Goal: Information Seeking & Learning: Learn about a topic

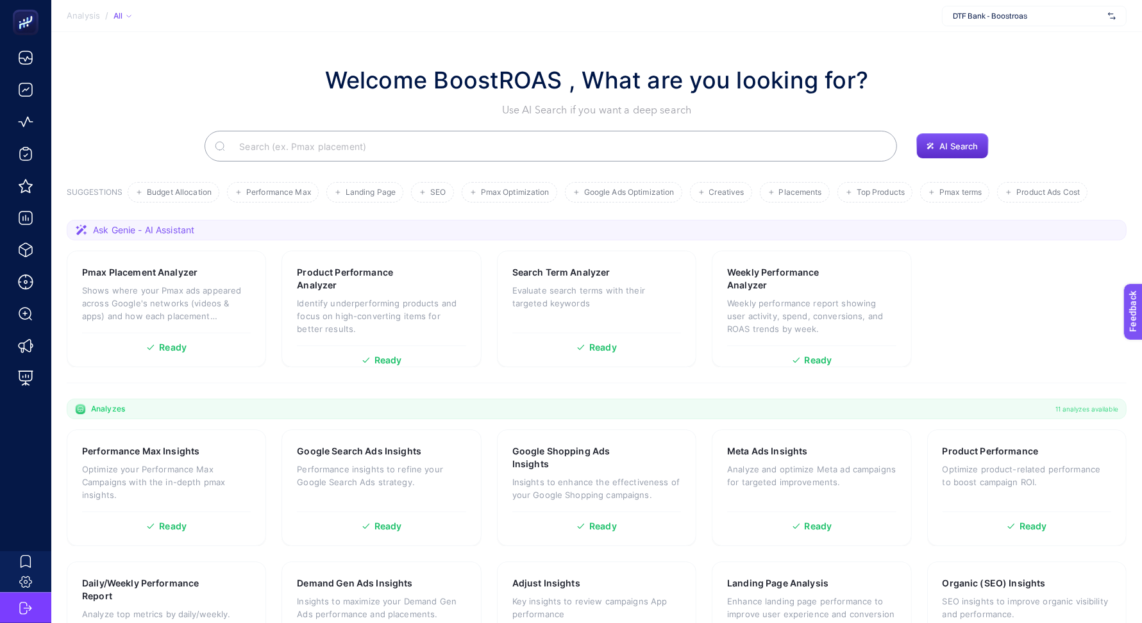
click at [1066, 8] on div "DTF Bank - Boostroas" at bounding box center [1034, 16] width 185 height 21
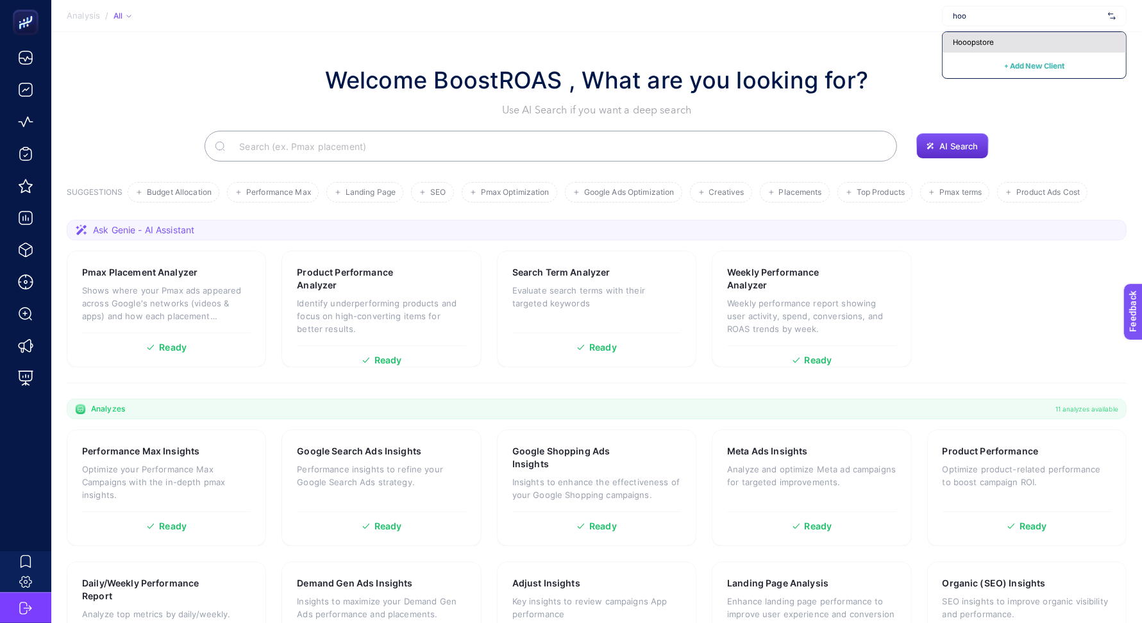
type input "hoo"
click at [989, 45] on span "Hooopstore" at bounding box center [973, 42] width 41 height 10
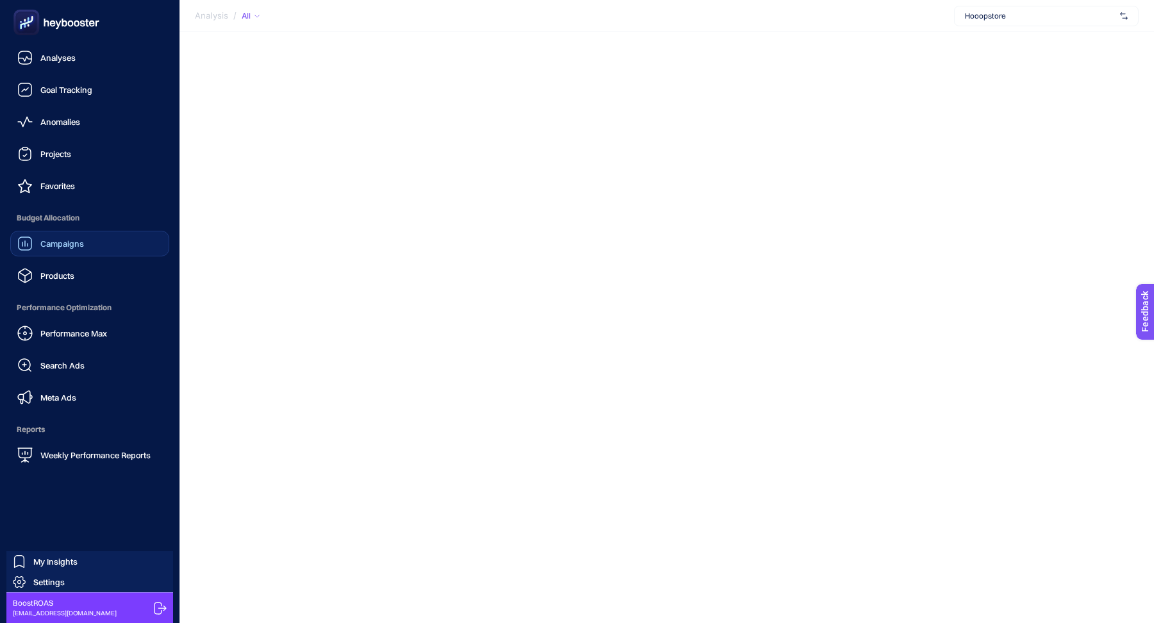
click at [78, 255] on link "Campaigns" at bounding box center [89, 244] width 159 height 26
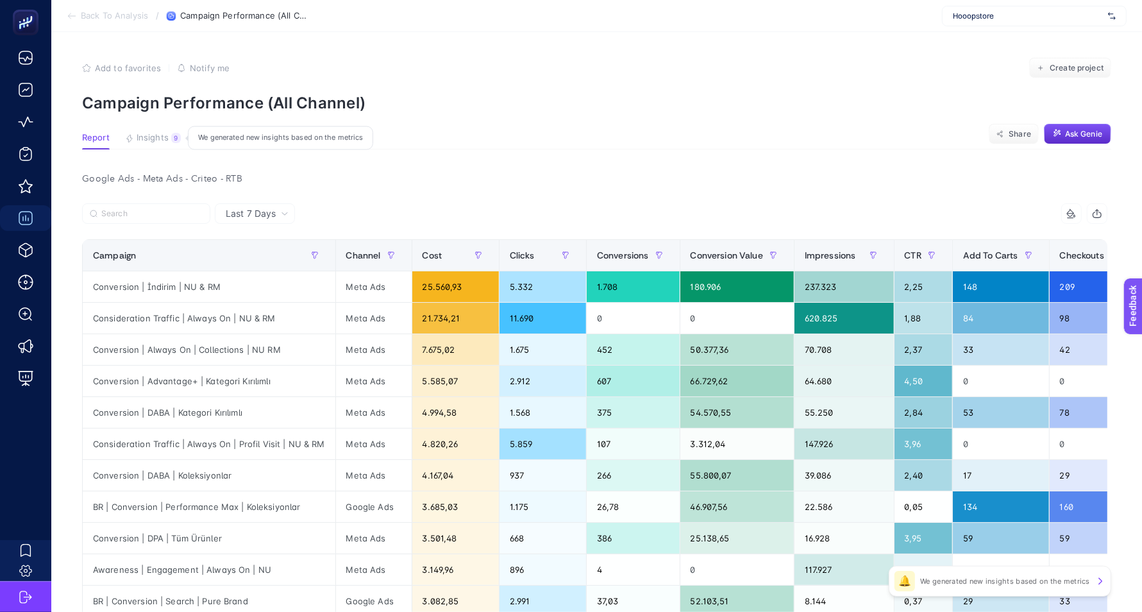
click at [152, 142] on span "Insights" at bounding box center [153, 138] width 32 height 10
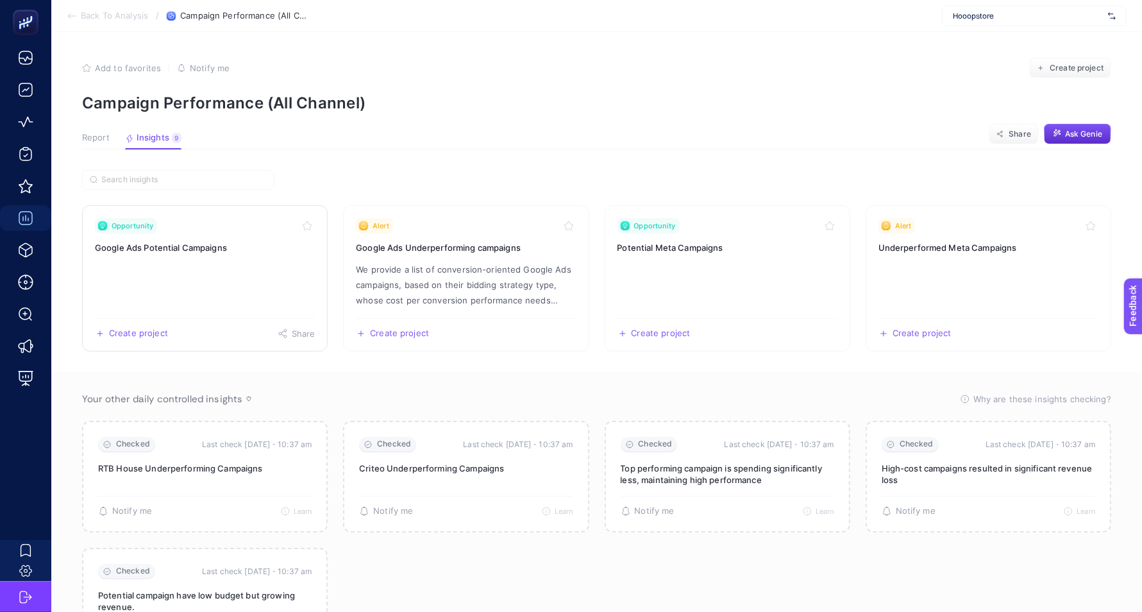
click at [249, 272] on link "Opportunity Google Ads Potential Campaigns Create project Share" at bounding box center [205, 278] width 246 height 146
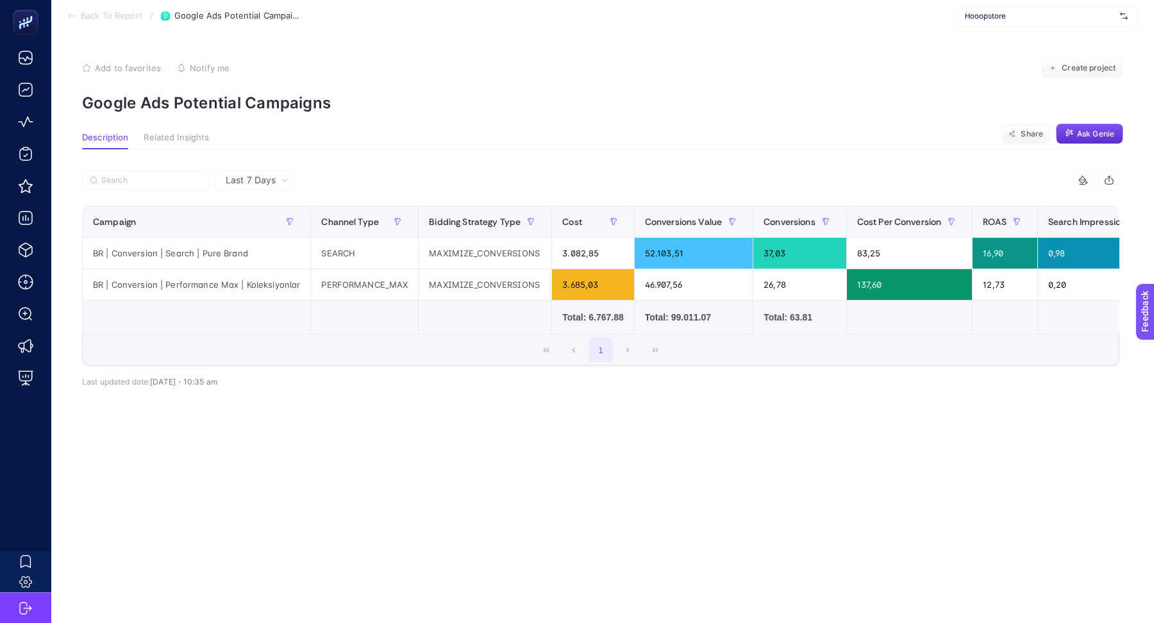
click at [99, 13] on span "Back To Report" at bounding box center [112, 16] width 62 height 10
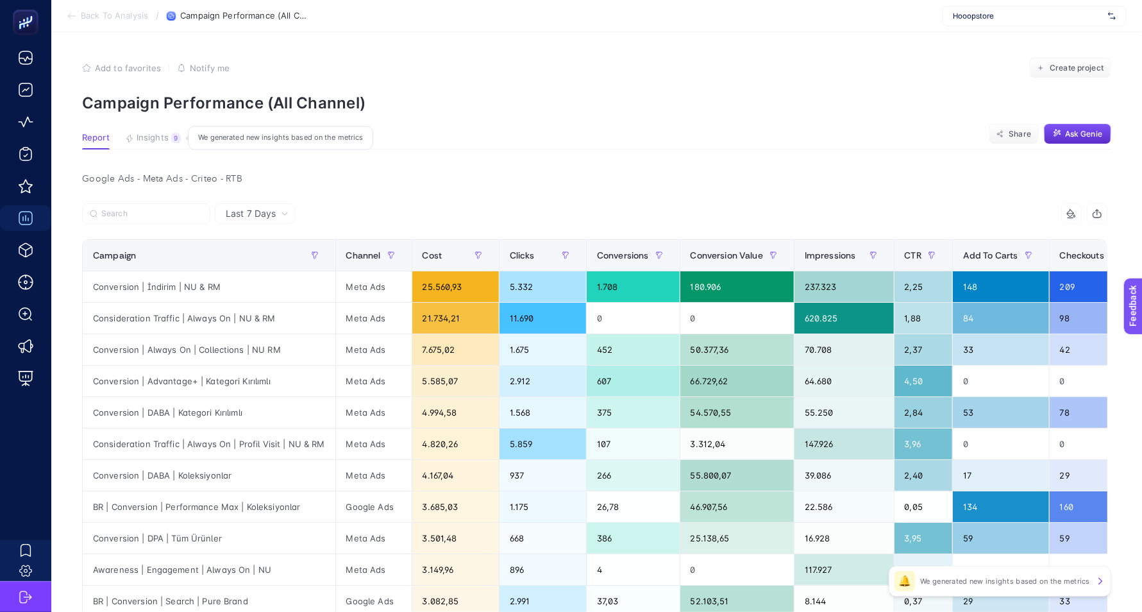
click at [138, 134] on span "Insights" at bounding box center [153, 138] width 32 height 10
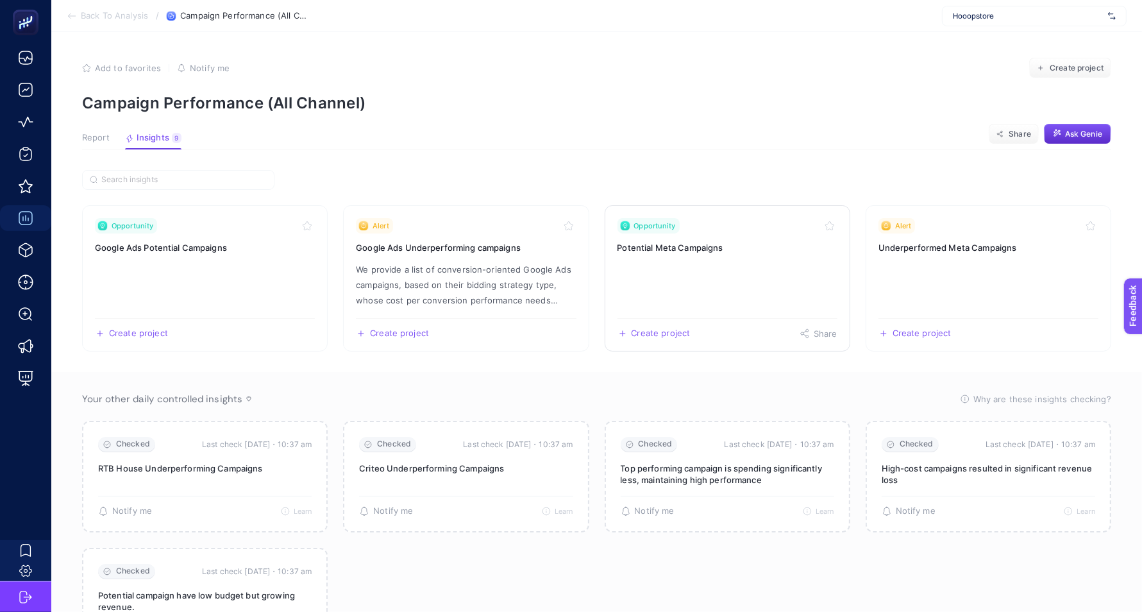
click at [726, 292] on link "Opportunity Potential Meta Campaigns Create project Share" at bounding box center [728, 278] width 246 height 146
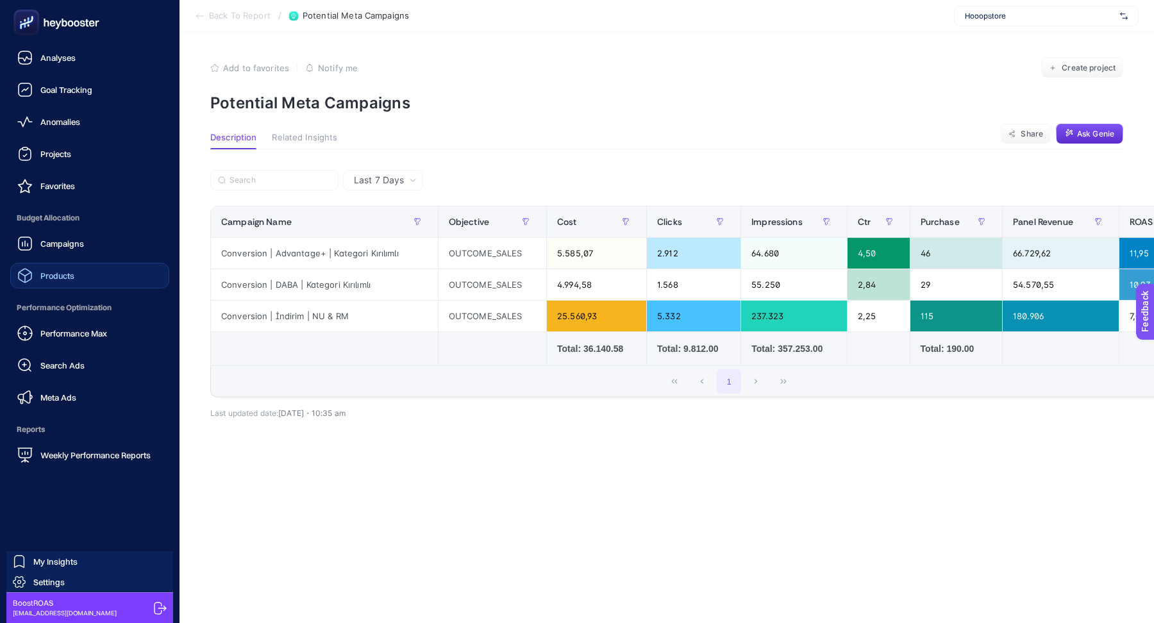
click at [85, 268] on link "Products" at bounding box center [89, 276] width 159 height 26
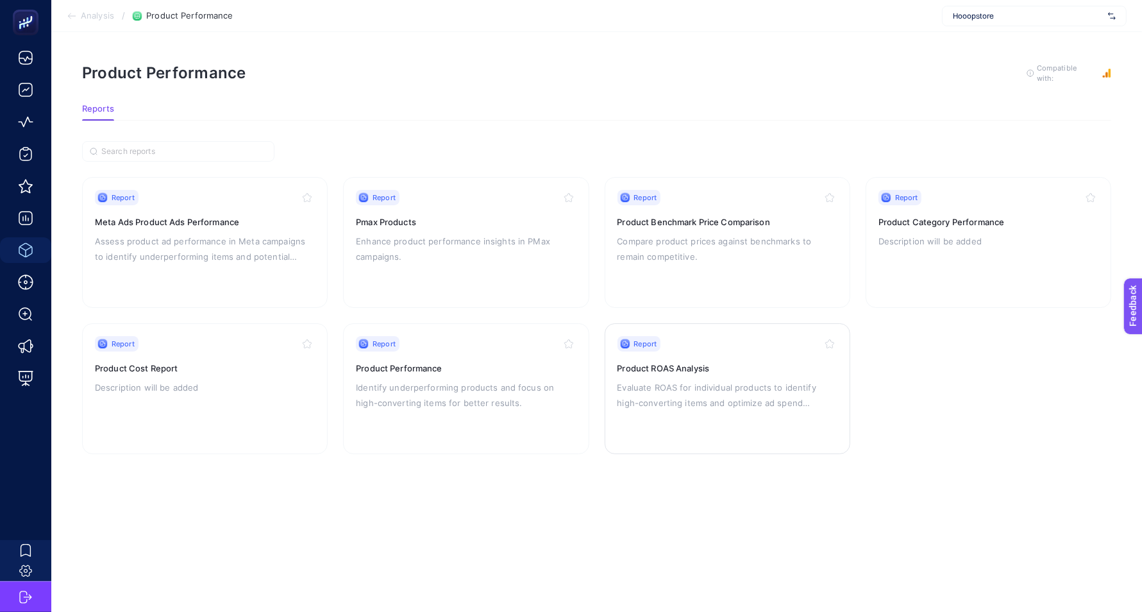
click at [714, 357] on div "Report Product ROAS Analysis Evaluate ROAS for individual products to identify …" at bounding box center [727, 388] width 220 height 105
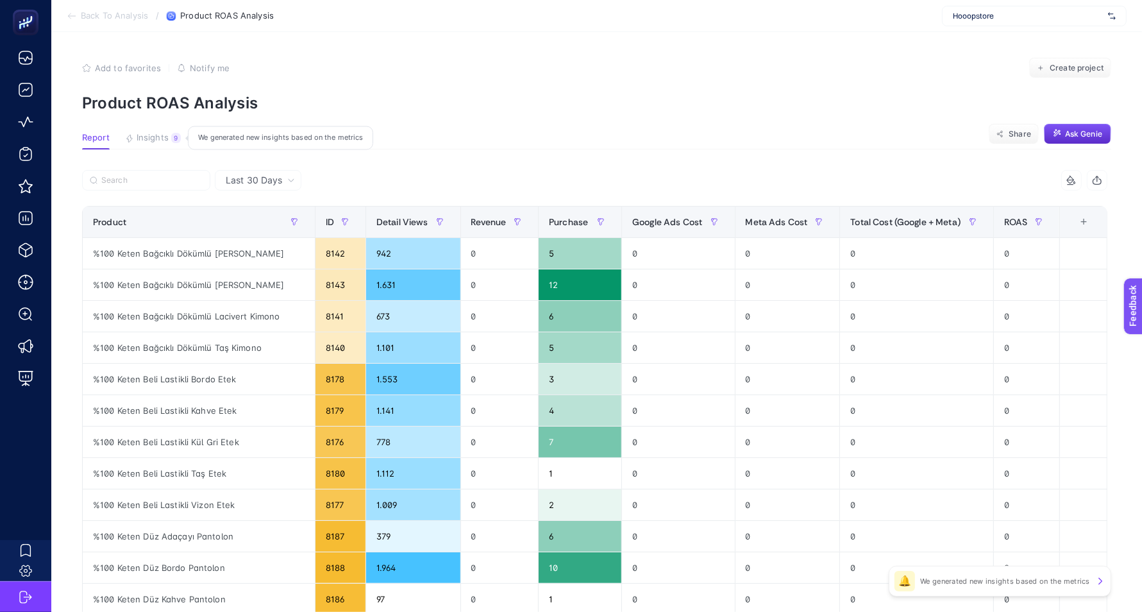
click at [154, 139] on span "Insights" at bounding box center [153, 138] width 32 height 10
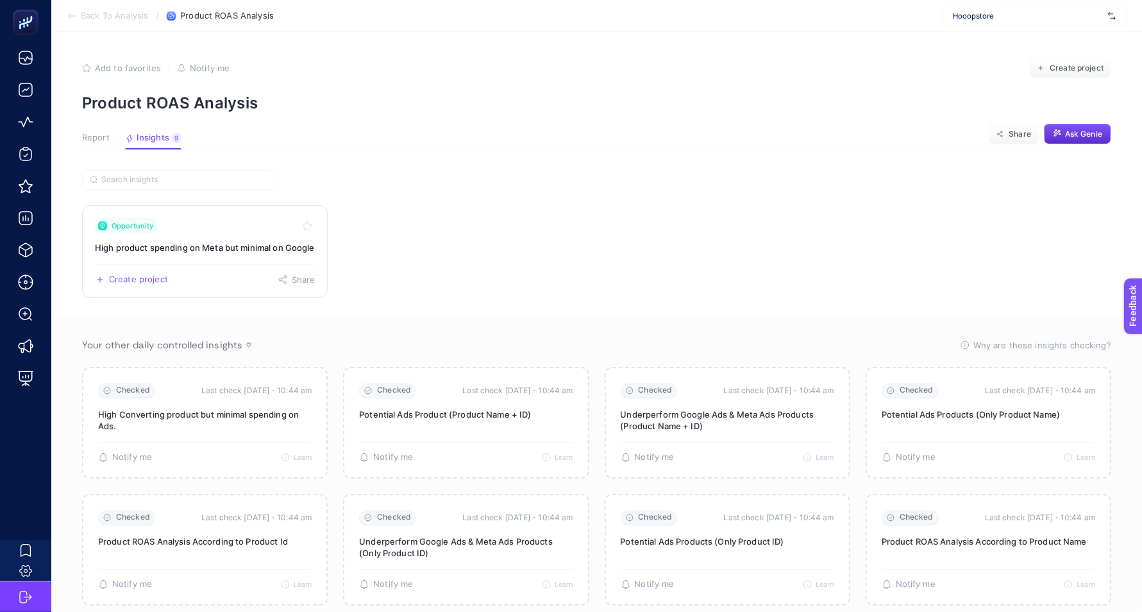
click at [214, 221] on div "Opportunity" at bounding box center [205, 225] width 220 height 15
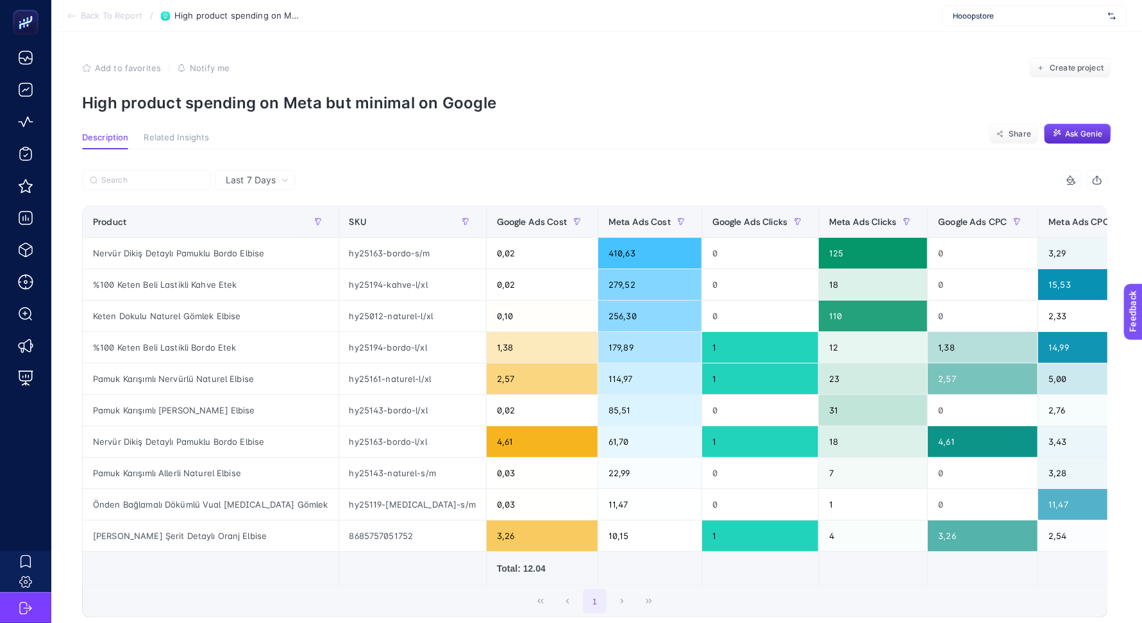
scroll to position [0, 78]
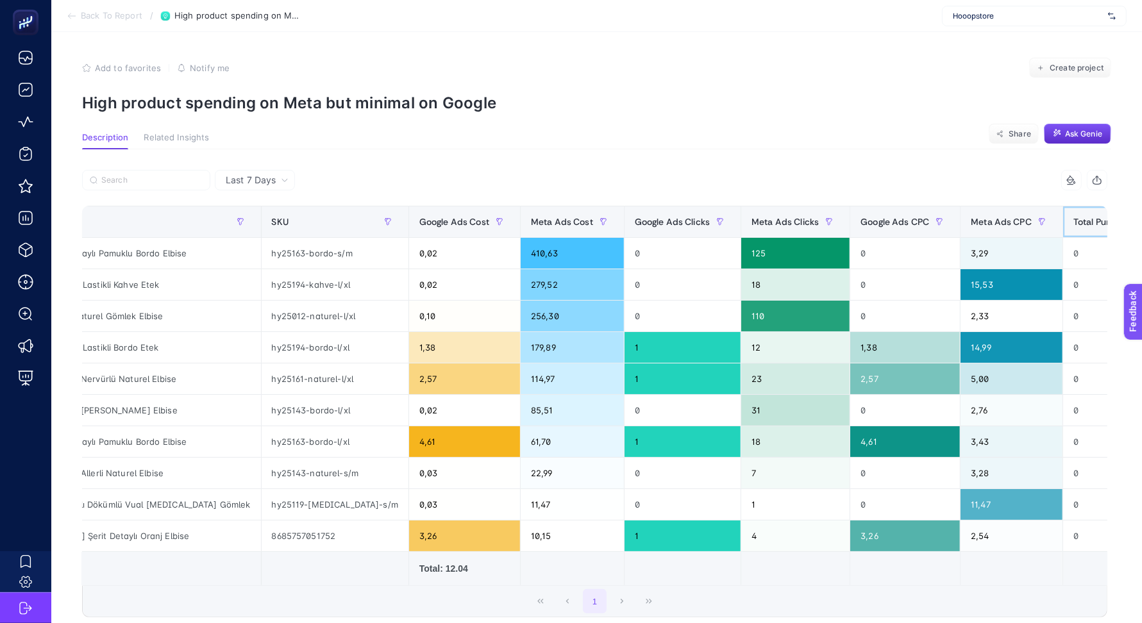
click at [1073, 220] on span "Total Purchase" at bounding box center [1104, 222] width 62 height 10
click at [1073, 221] on span "Total Purchase" at bounding box center [1104, 222] width 62 height 10
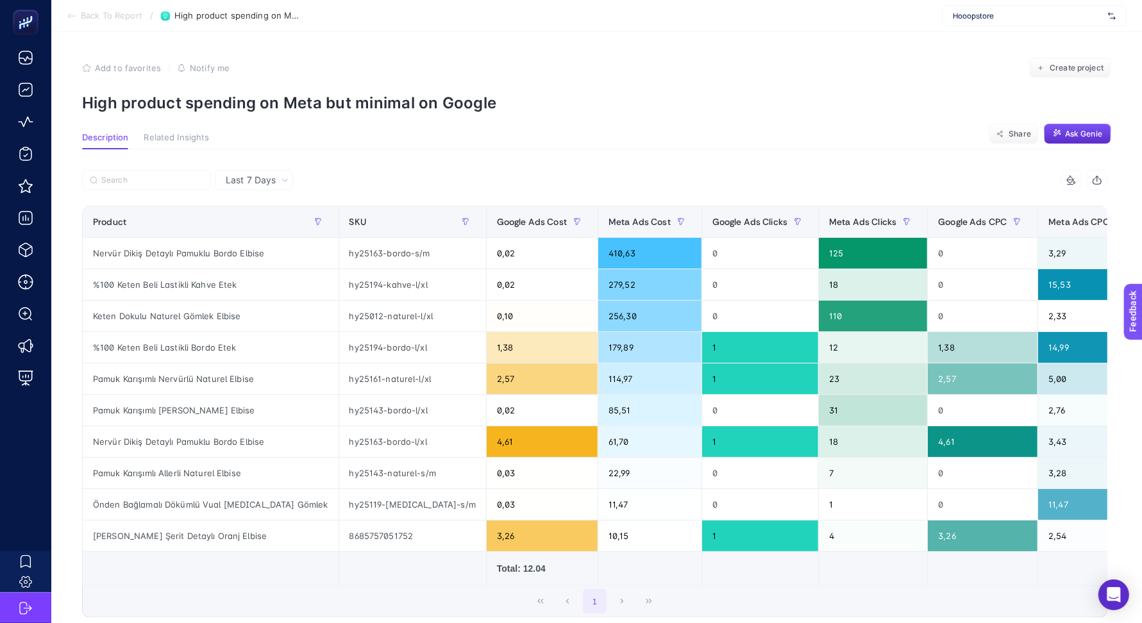
click at [261, 185] on span "Last 7 Days" at bounding box center [251, 180] width 50 height 13
click at [260, 228] on li "Last 30 Days" at bounding box center [254, 230] width 71 height 23
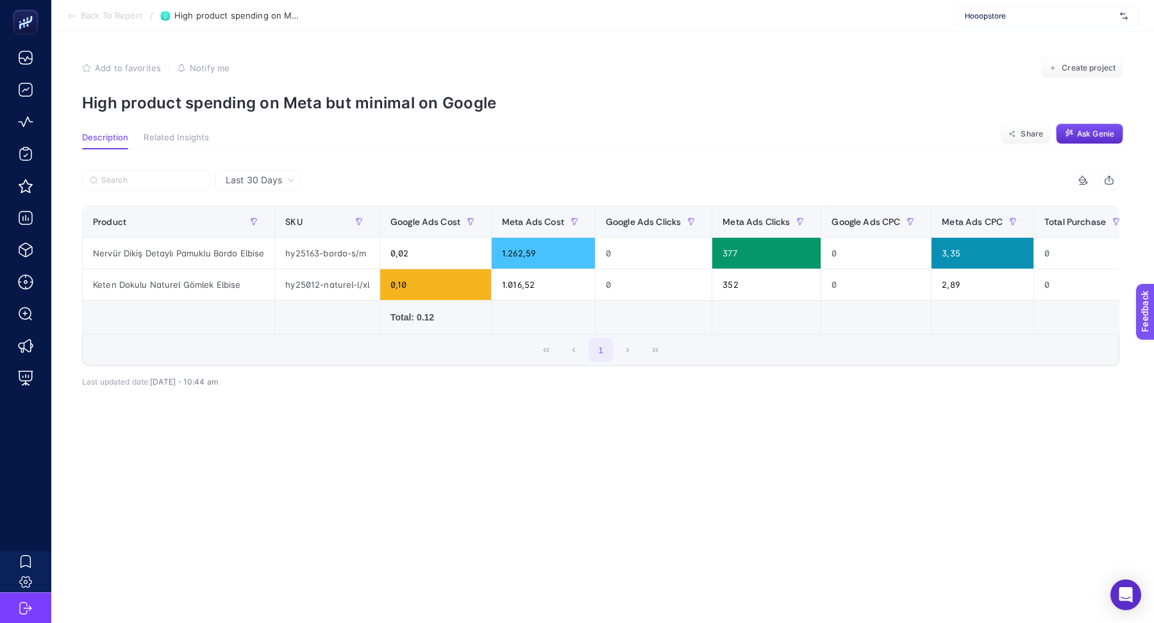
click at [263, 171] on div "Last 30 Days" at bounding box center [258, 180] width 87 height 21
click at [250, 194] on ul "Last 7 Days Last 30 Days" at bounding box center [257, 218] width 85 height 53
click at [260, 183] on span "Last 30 Days" at bounding box center [254, 180] width 56 height 13
click at [260, 210] on li "Last 7 Days" at bounding box center [258, 207] width 79 height 23
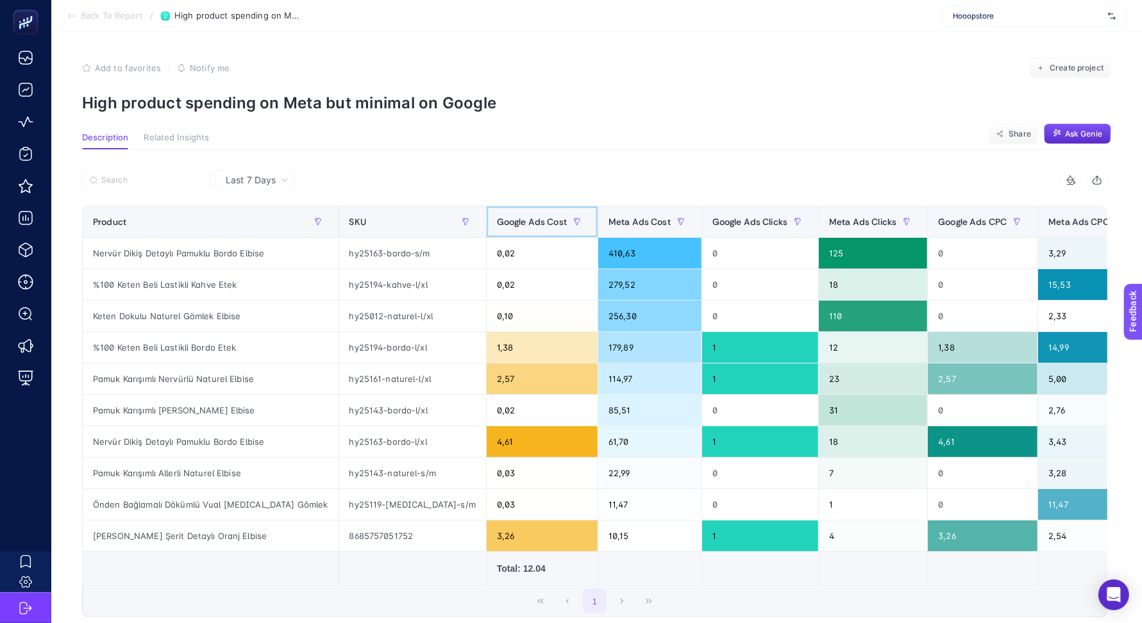
click at [497, 230] on div "Google Ads Cost" at bounding box center [542, 222] width 90 height 21
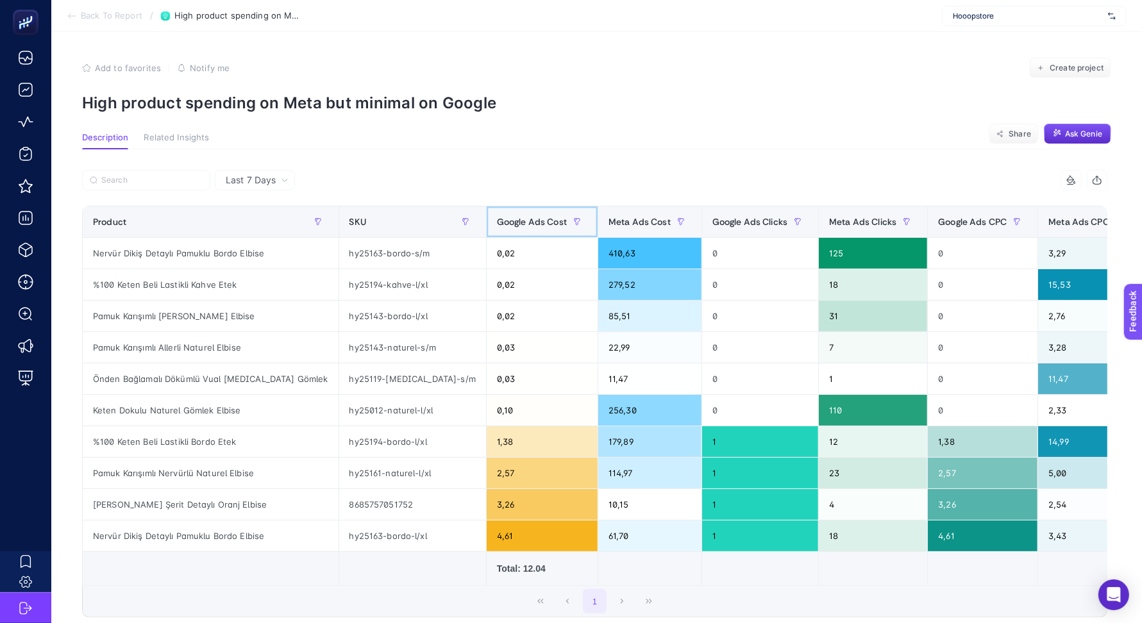
click at [497, 230] on div "Google Ads Cost" at bounding box center [542, 222] width 90 height 21
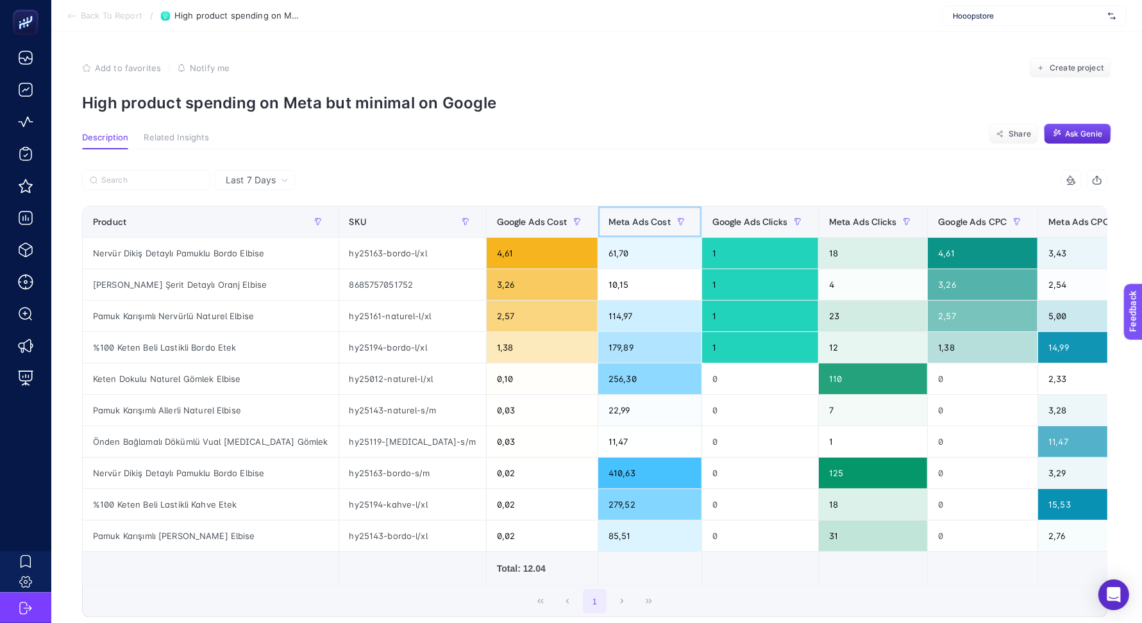
click at [608, 226] on span "Meta Ads Cost" at bounding box center [639, 222] width 62 height 10
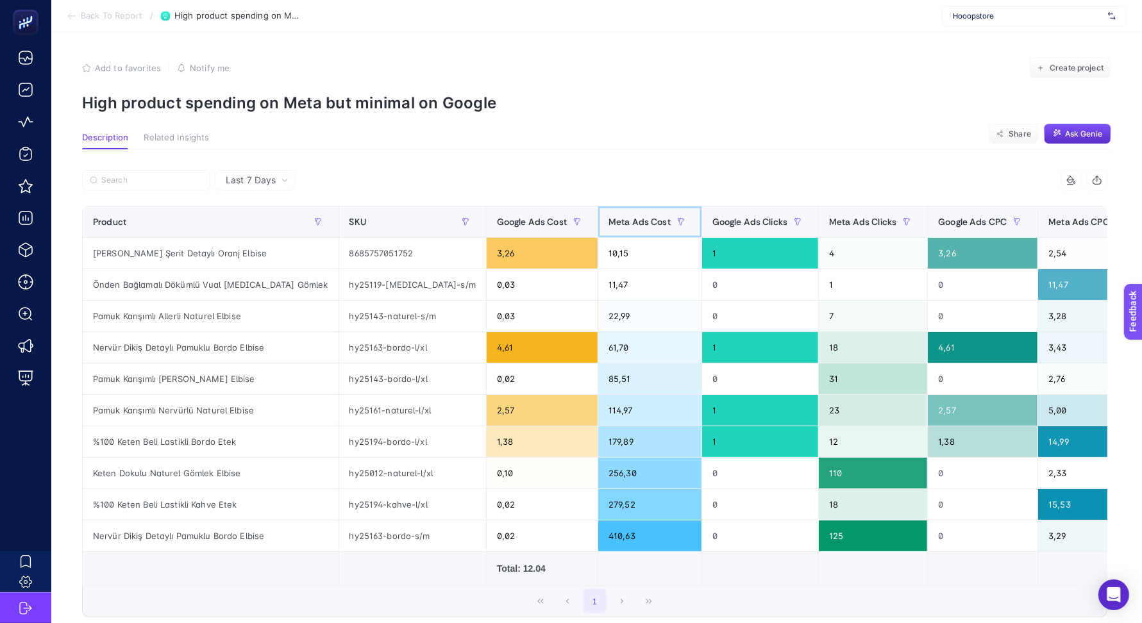
click at [608, 226] on span "Meta Ads Cost" at bounding box center [639, 222] width 62 height 10
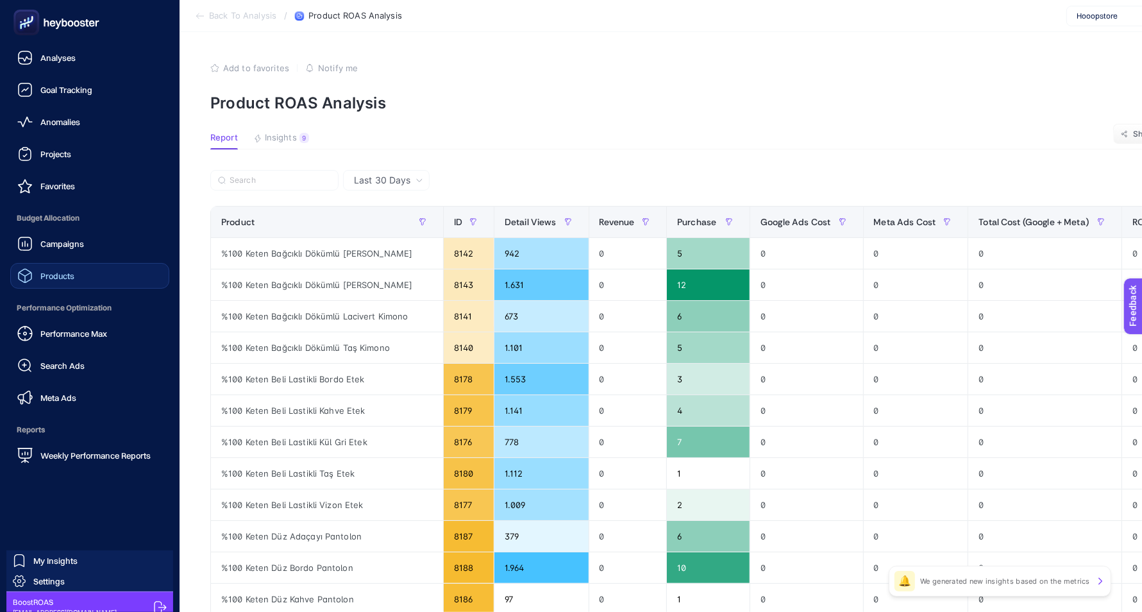
click at [74, 272] on span "Products" at bounding box center [57, 276] width 34 height 10
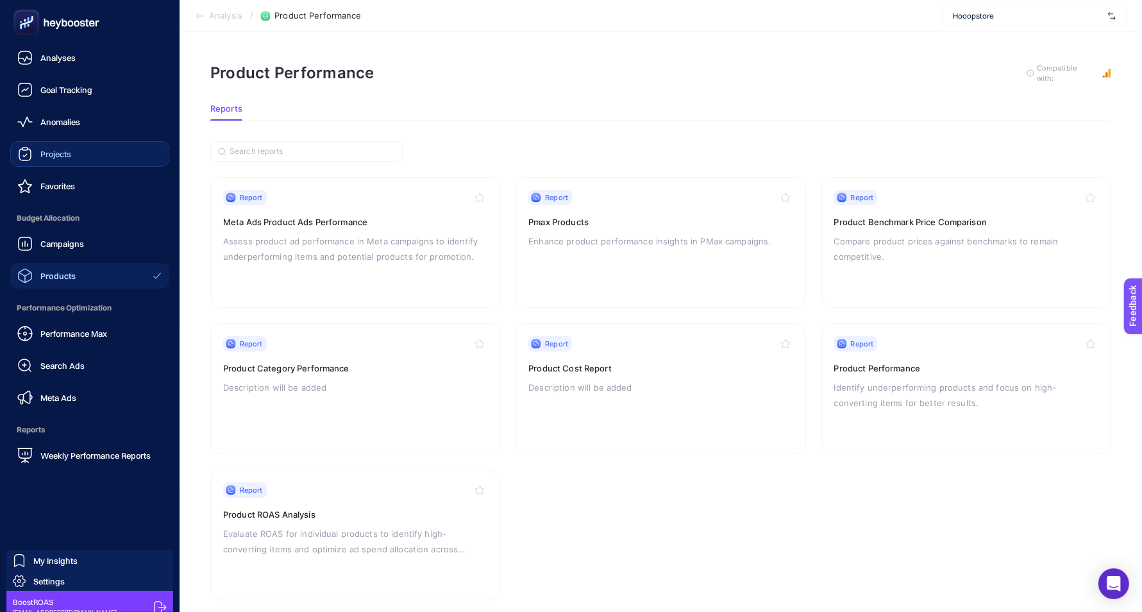
click at [71, 147] on link "Projects" at bounding box center [89, 154] width 159 height 26
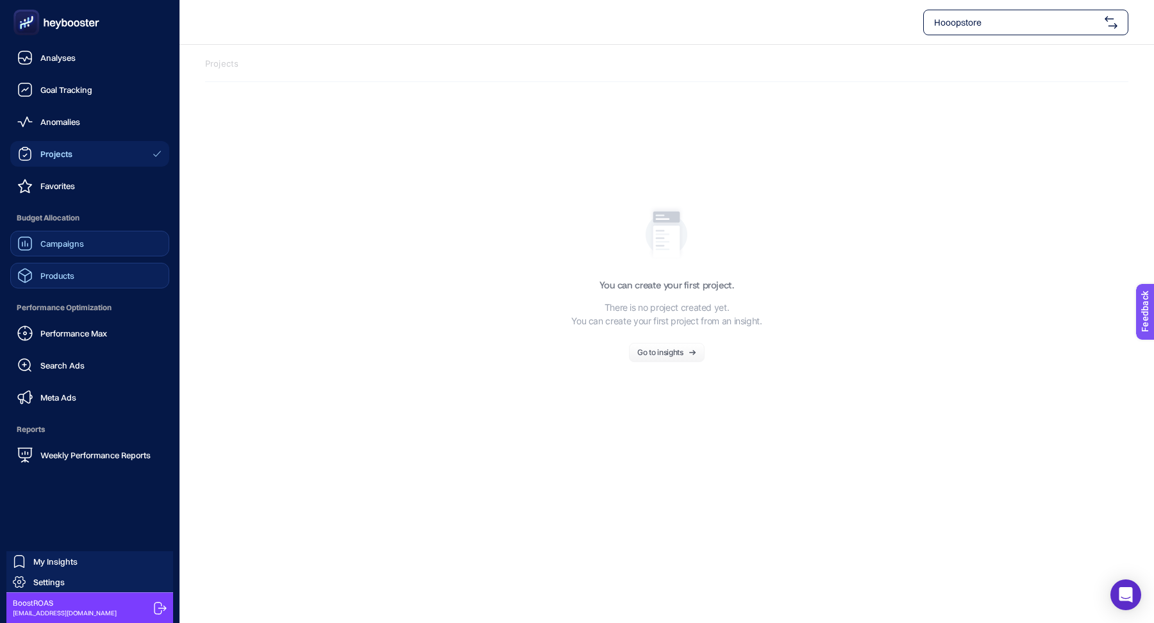
click at [65, 247] on span "Campaigns" at bounding box center [62, 243] width 44 height 10
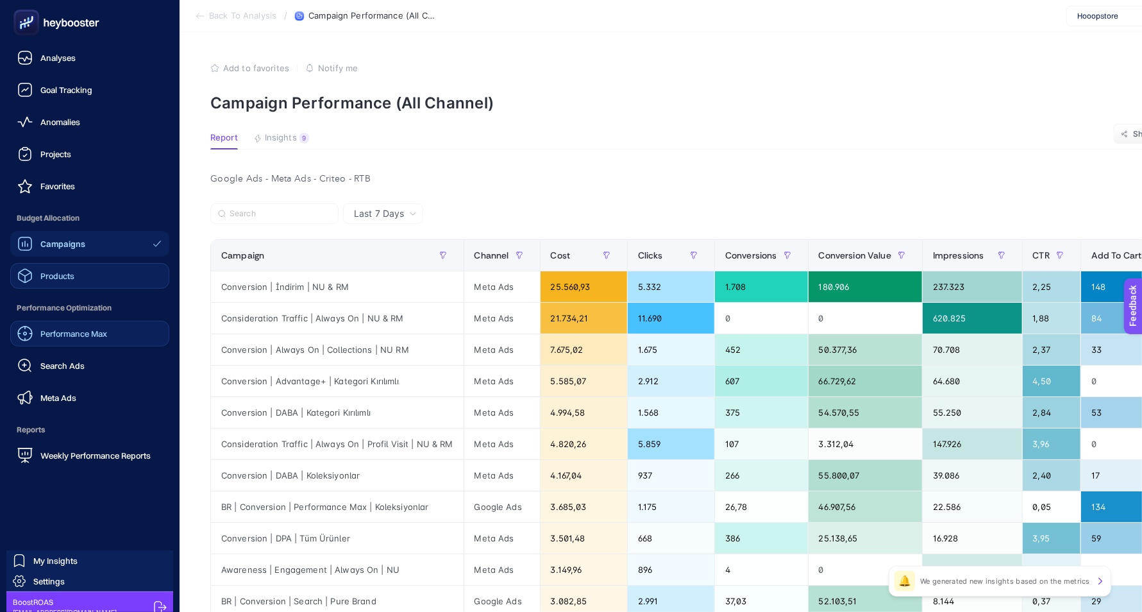
click at [68, 329] on span "Performance Max" at bounding box center [73, 333] width 67 height 10
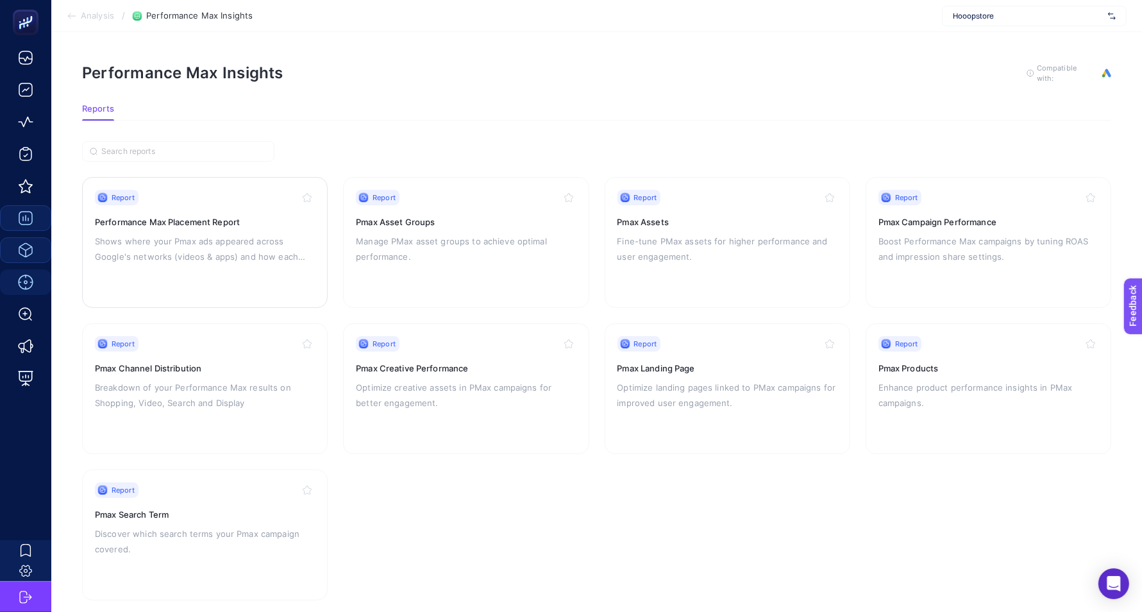
click at [240, 221] on h3 "Performance Max Placement Report" at bounding box center [205, 221] width 220 height 13
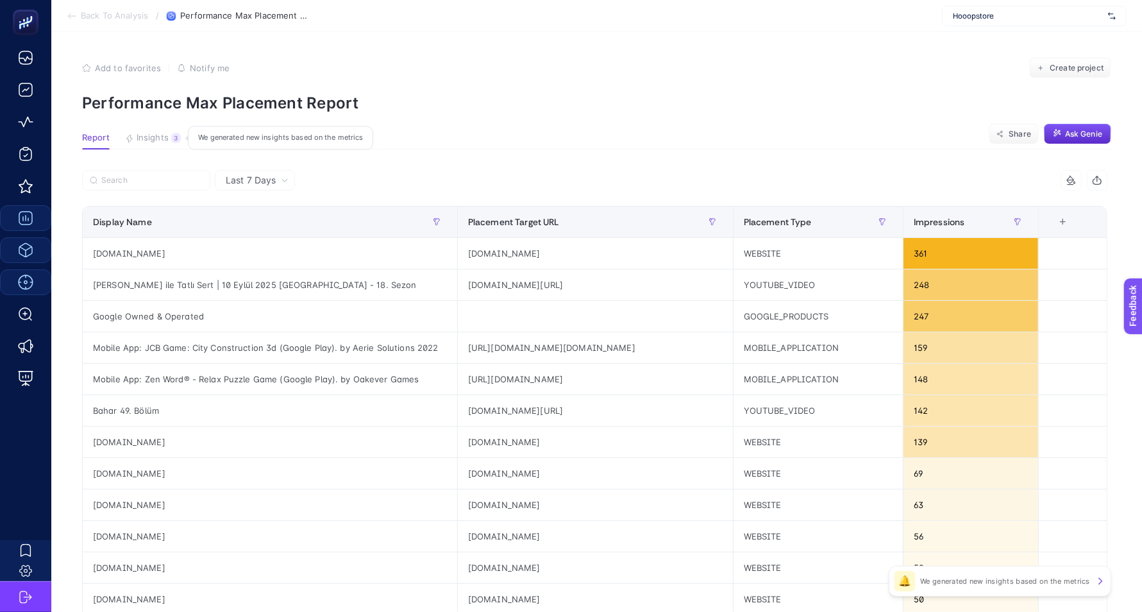
click at [165, 146] on button "Insights 3 We generated new insights based on the metrics" at bounding box center [153, 141] width 56 height 17
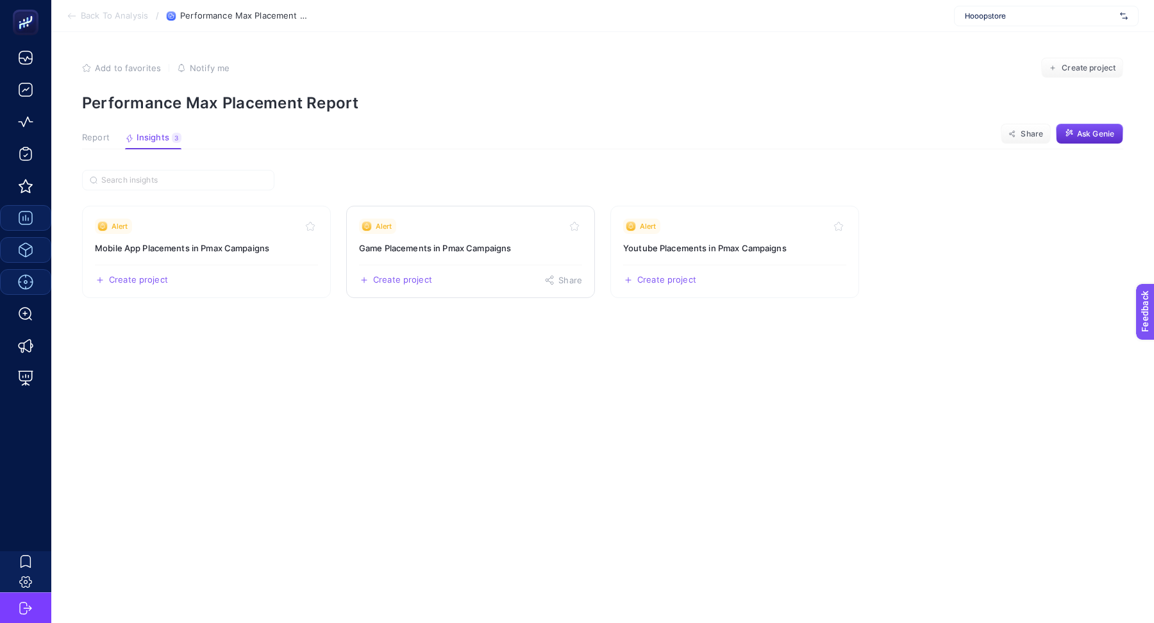
click at [526, 256] on link "Alert Game Placements in Pmax Campaigns Create project Share" at bounding box center [470, 252] width 249 height 92
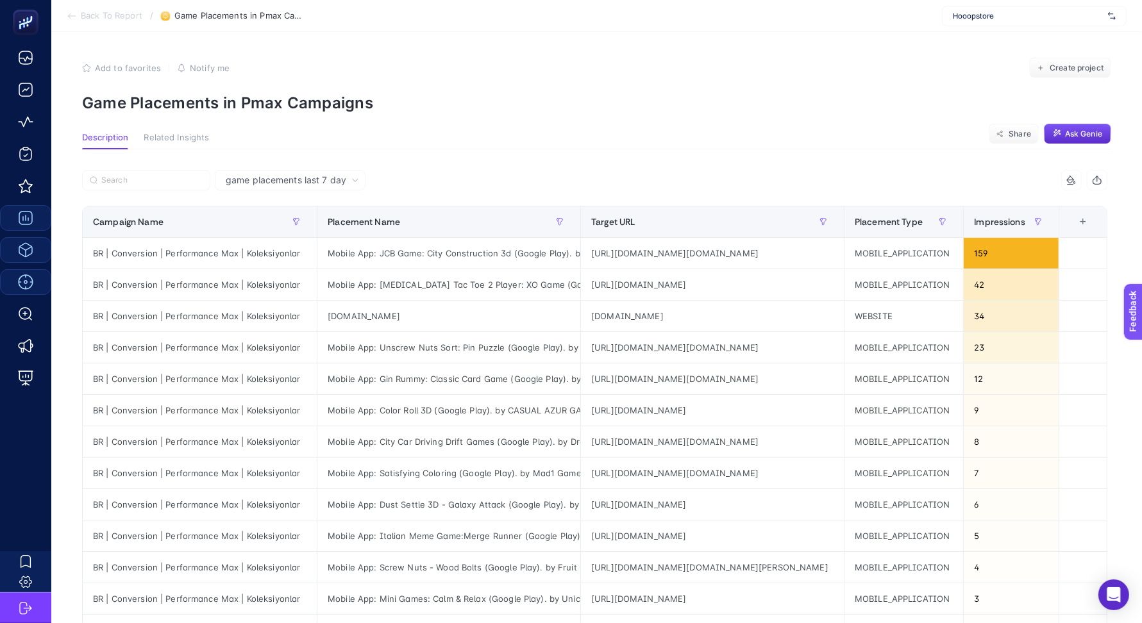
click at [328, 187] on div "game placements last 7 day" at bounding box center [290, 180] width 151 height 21
click at [316, 239] on li "game placements last 30 day" at bounding box center [290, 230] width 143 height 23
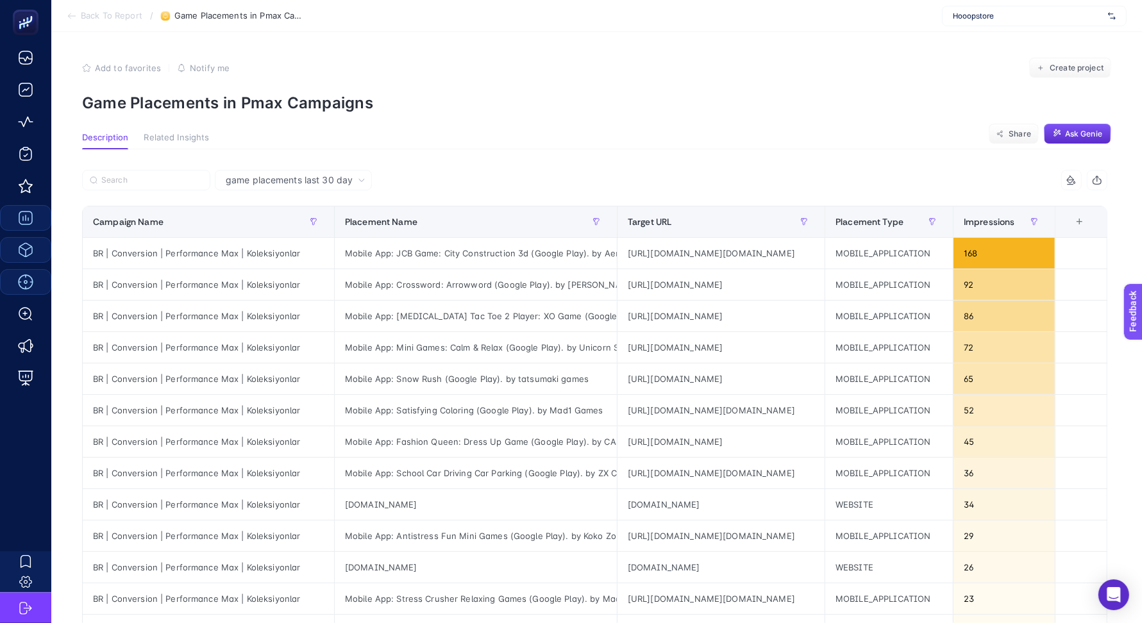
click at [1102, 176] on icon "button" at bounding box center [1097, 180] width 10 height 10
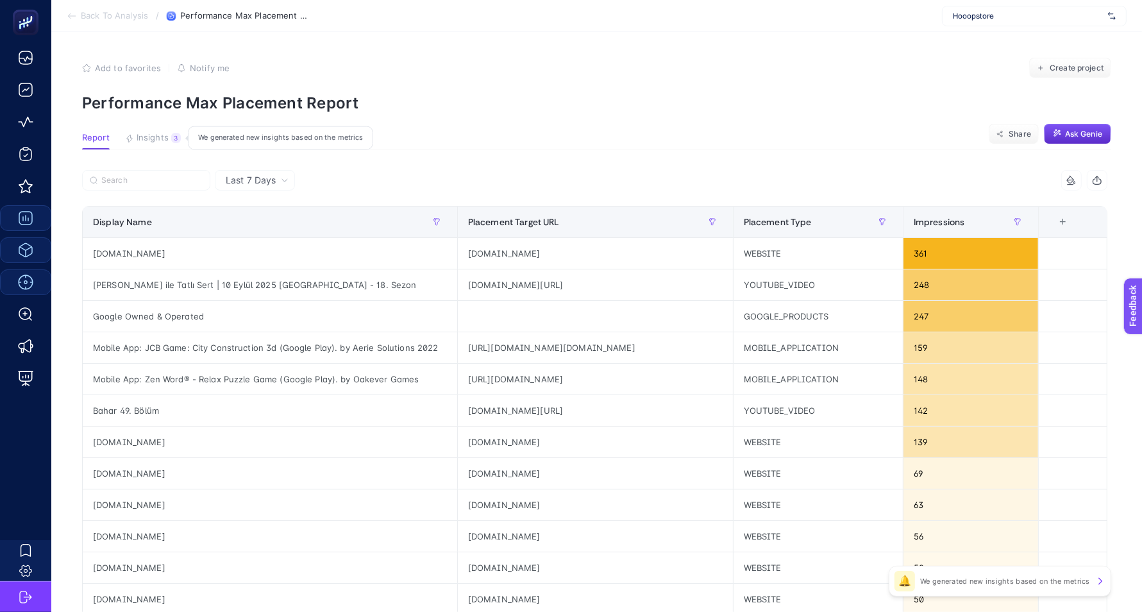
click at [168, 136] on button "Insights 3 We generated new insights based on the metrics" at bounding box center [153, 141] width 56 height 17
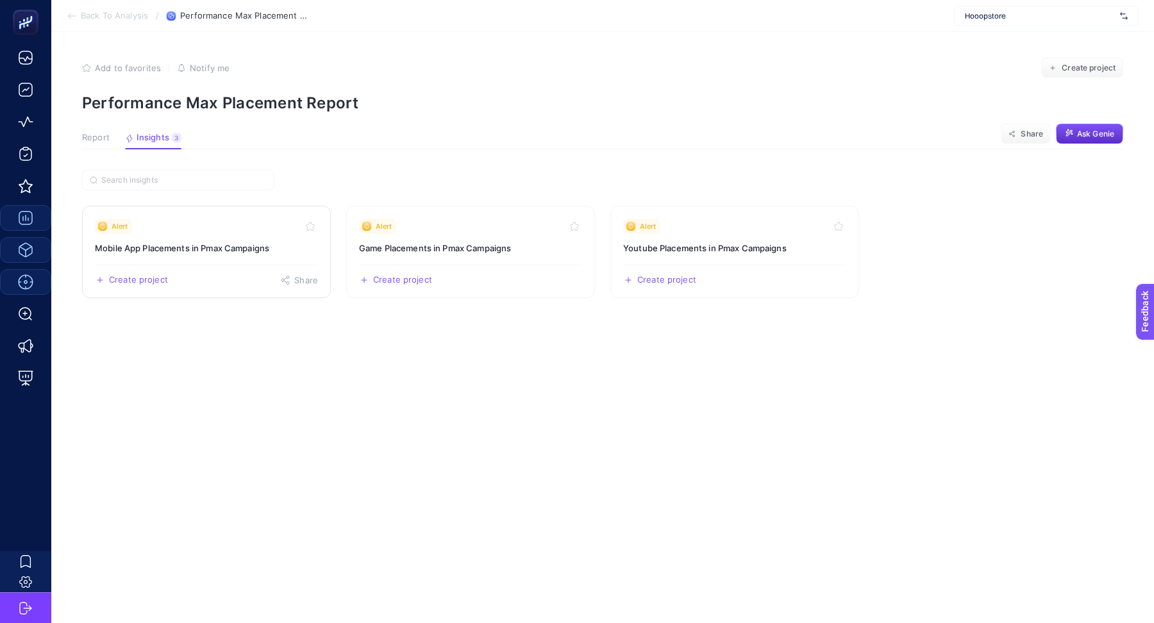
click at [247, 225] on div "Alert" at bounding box center [206, 226] width 223 height 15
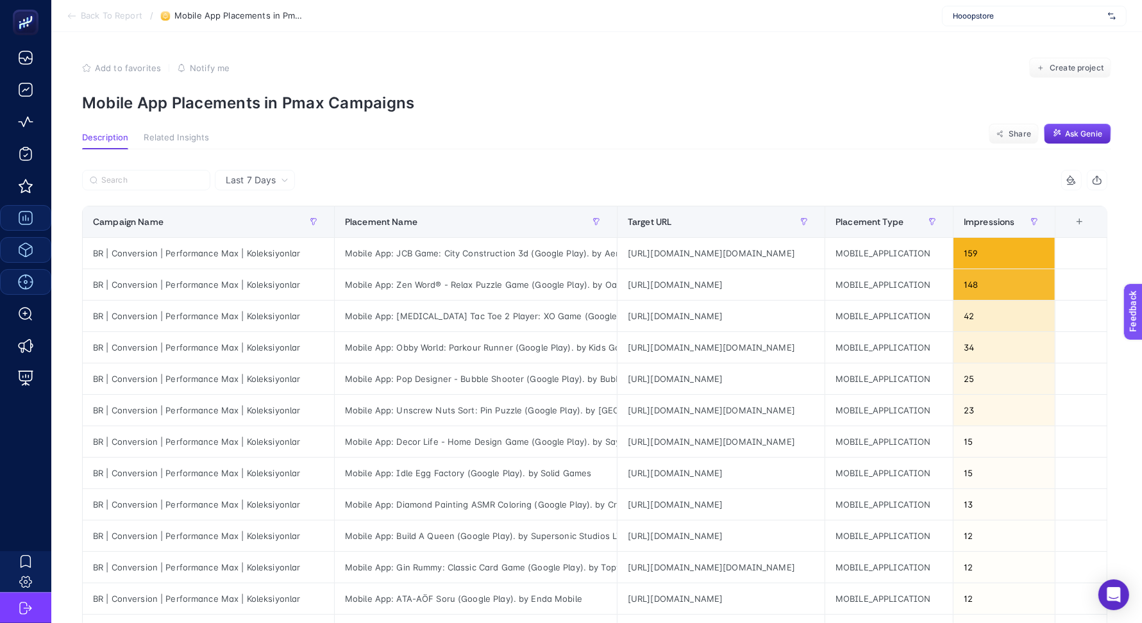
click at [262, 183] on span "Last 7 Days" at bounding box center [251, 180] width 50 height 13
click at [265, 231] on li "Last 30 Days" at bounding box center [255, 230] width 72 height 23
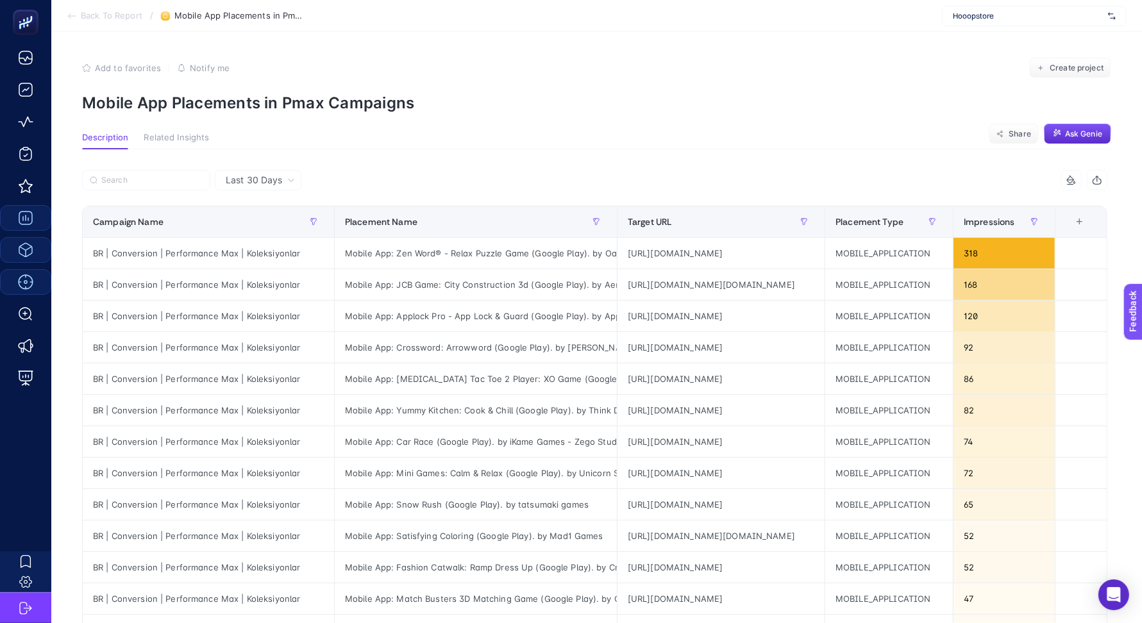
click at [1107, 181] on button "button" at bounding box center [1097, 180] width 21 height 21
click at [119, 17] on span "Back To Report" at bounding box center [112, 16] width 62 height 10
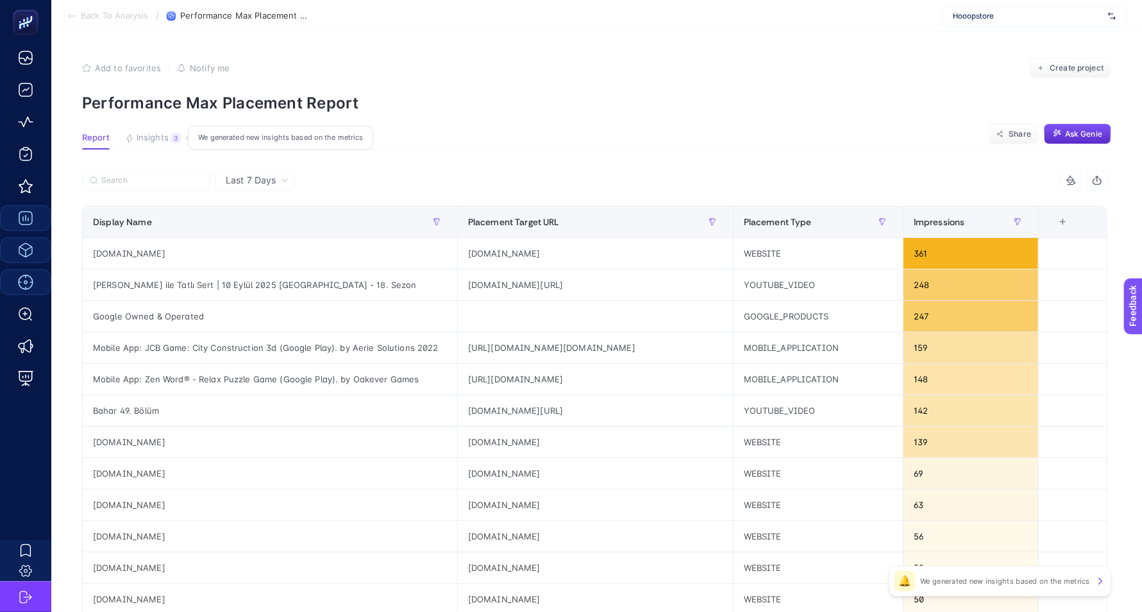
click at [158, 138] on span "Insights" at bounding box center [153, 138] width 32 height 10
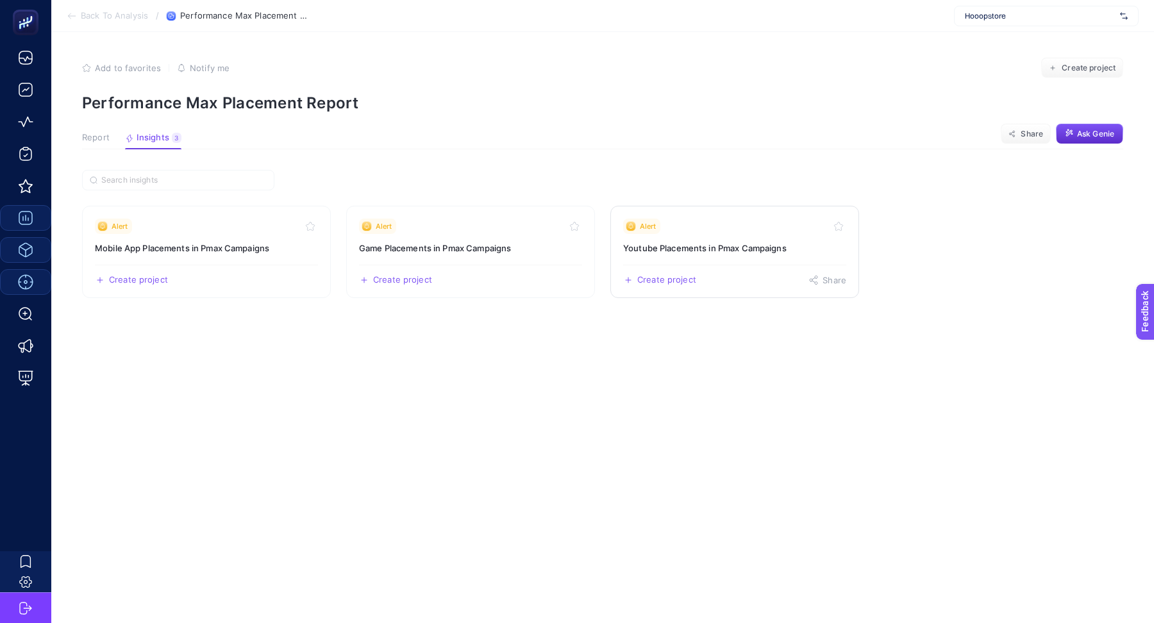
click at [713, 248] on h3 "Youtube Placements in Pmax Campaigns" at bounding box center [734, 248] width 223 height 13
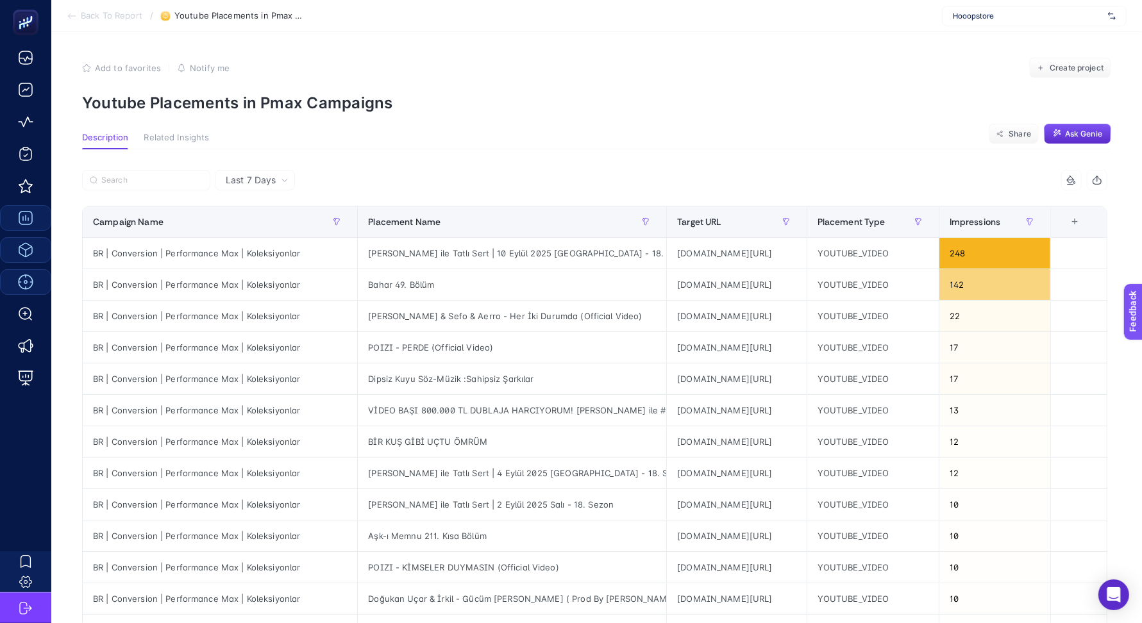
click at [256, 187] on div "Last 7 Days" at bounding box center [255, 180] width 80 height 21
click at [257, 225] on li "Last 30 Days" at bounding box center [255, 230] width 72 height 23
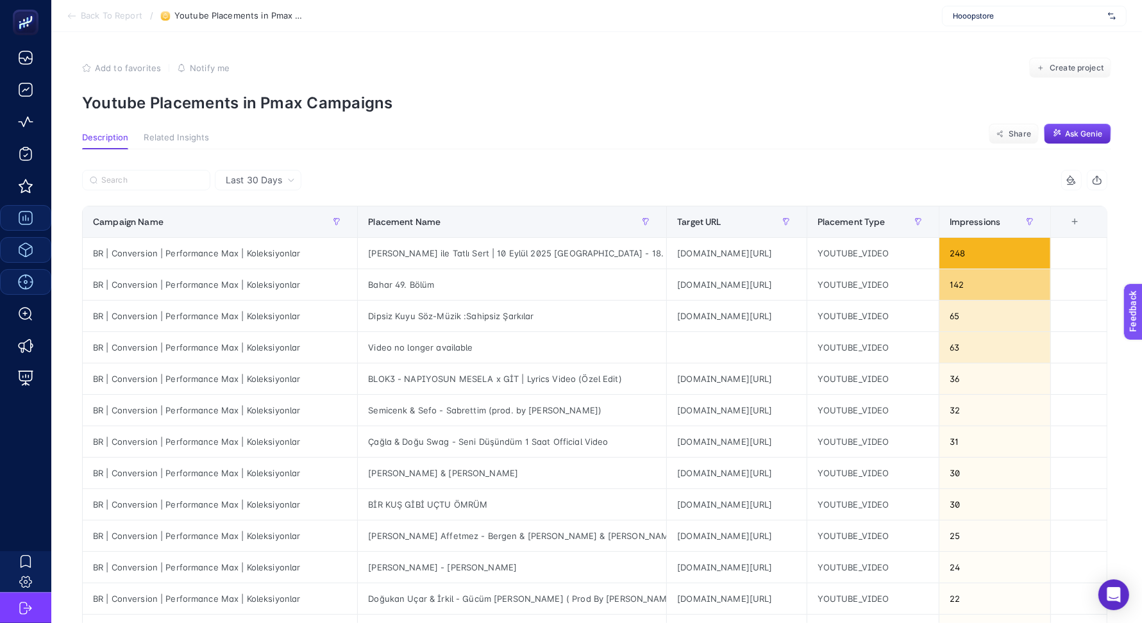
click at [1102, 176] on icon "button" at bounding box center [1097, 180] width 10 height 10
click at [108, 16] on span "Back To Report" at bounding box center [112, 16] width 62 height 10
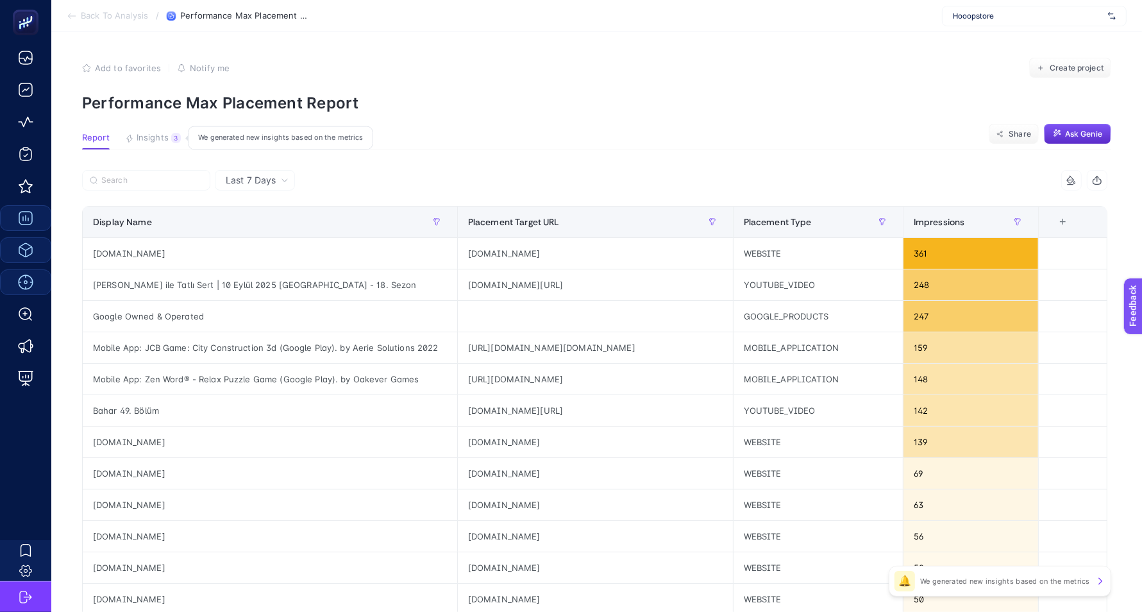
click at [135, 141] on button "Insights 3 We generated new insights based on the metrics" at bounding box center [153, 141] width 56 height 17
